Goal: Task Accomplishment & Management: Use online tool/utility

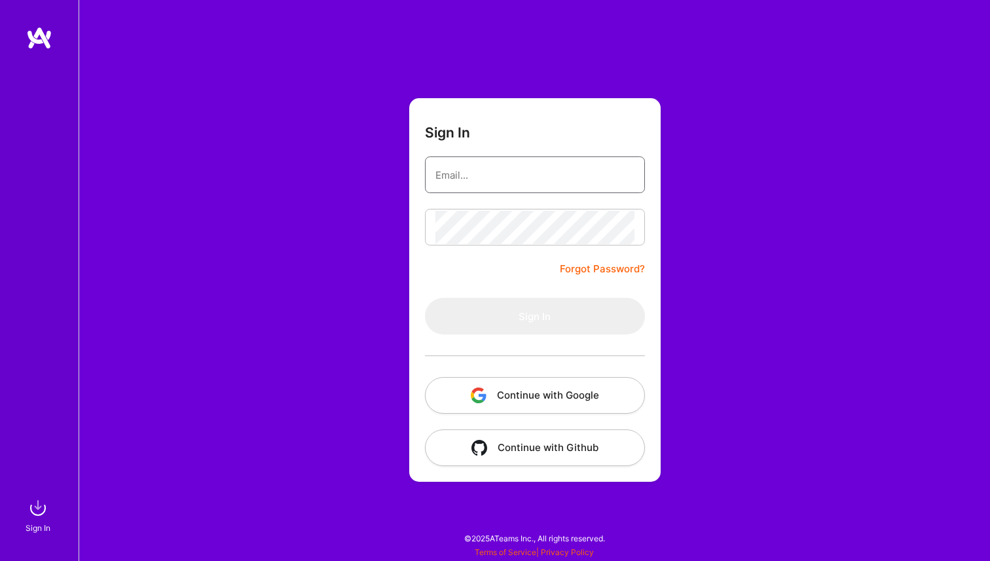
click at [452, 172] on input "email" at bounding box center [534, 174] width 199 height 33
type input "raul.ogh@gmail.com"
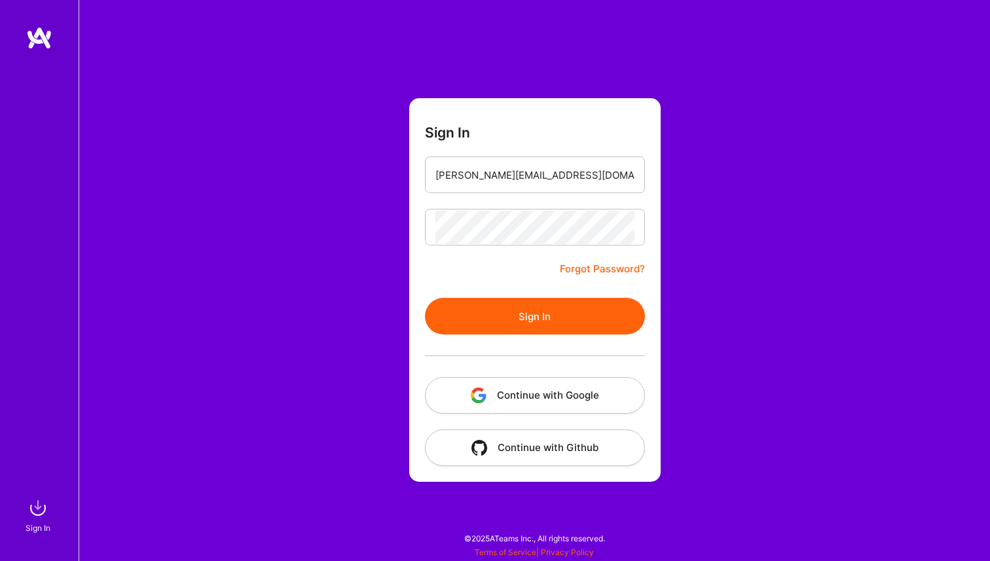
click at [546, 322] on button "Sign In" at bounding box center [535, 316] width 220 height 37
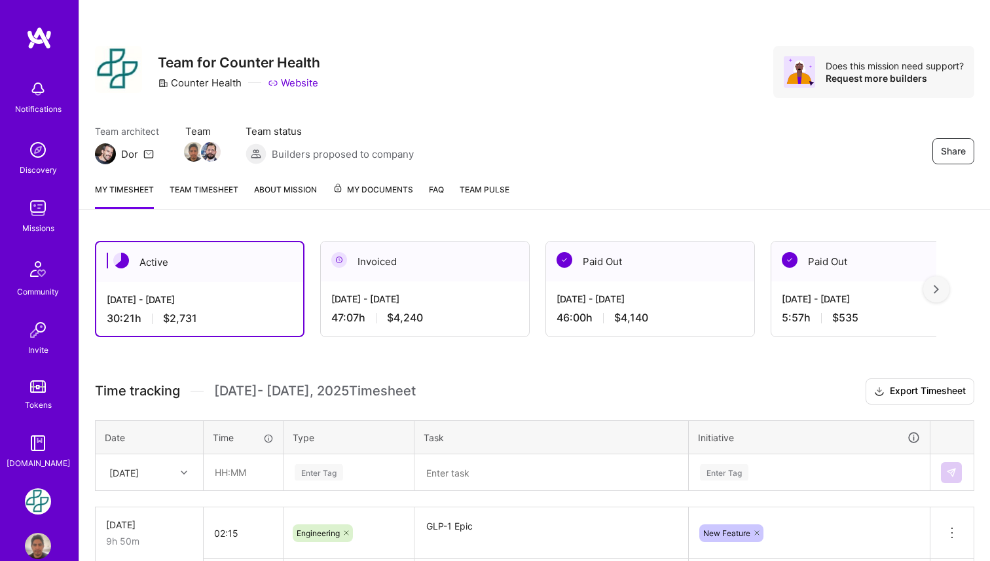
click at [392, 195] on span "My Documents" at bounding box center [373, 190] width 81 height 14
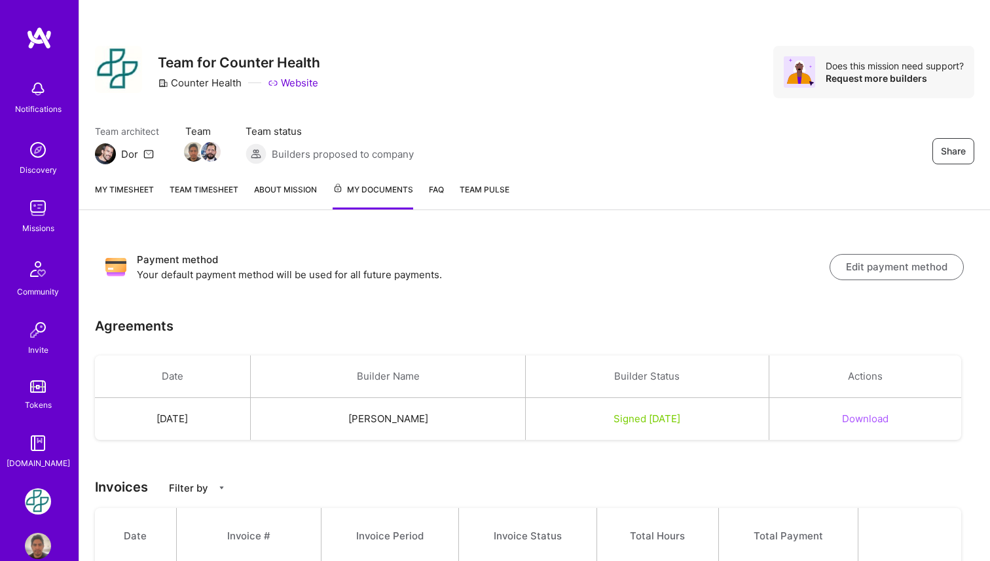
scroll to position [189, 0]
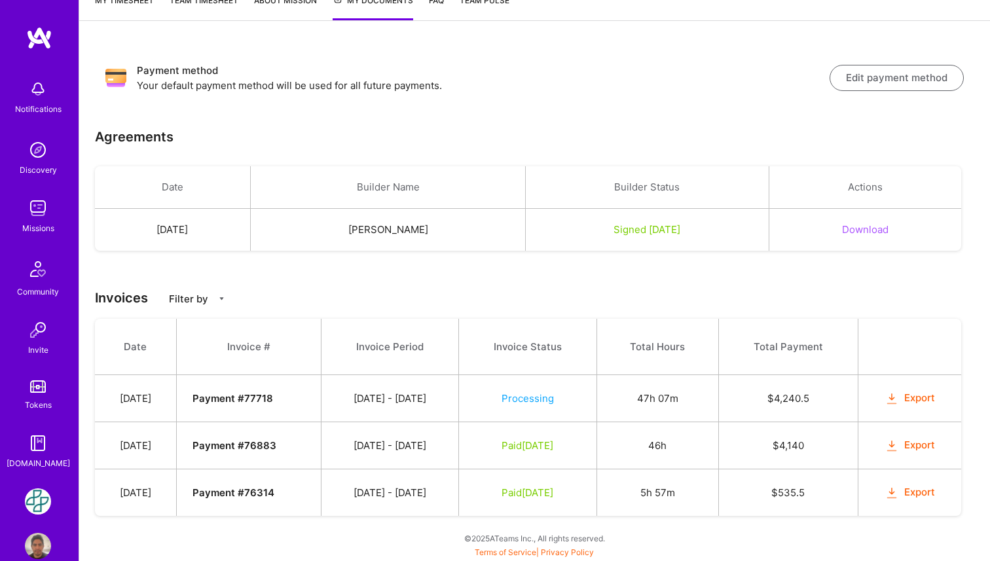
click at [918, 395] on button "Export" at bounding box center [909, 398] width 51 height 15
